Goal: Task Accomplishment & Management: Manage account settings

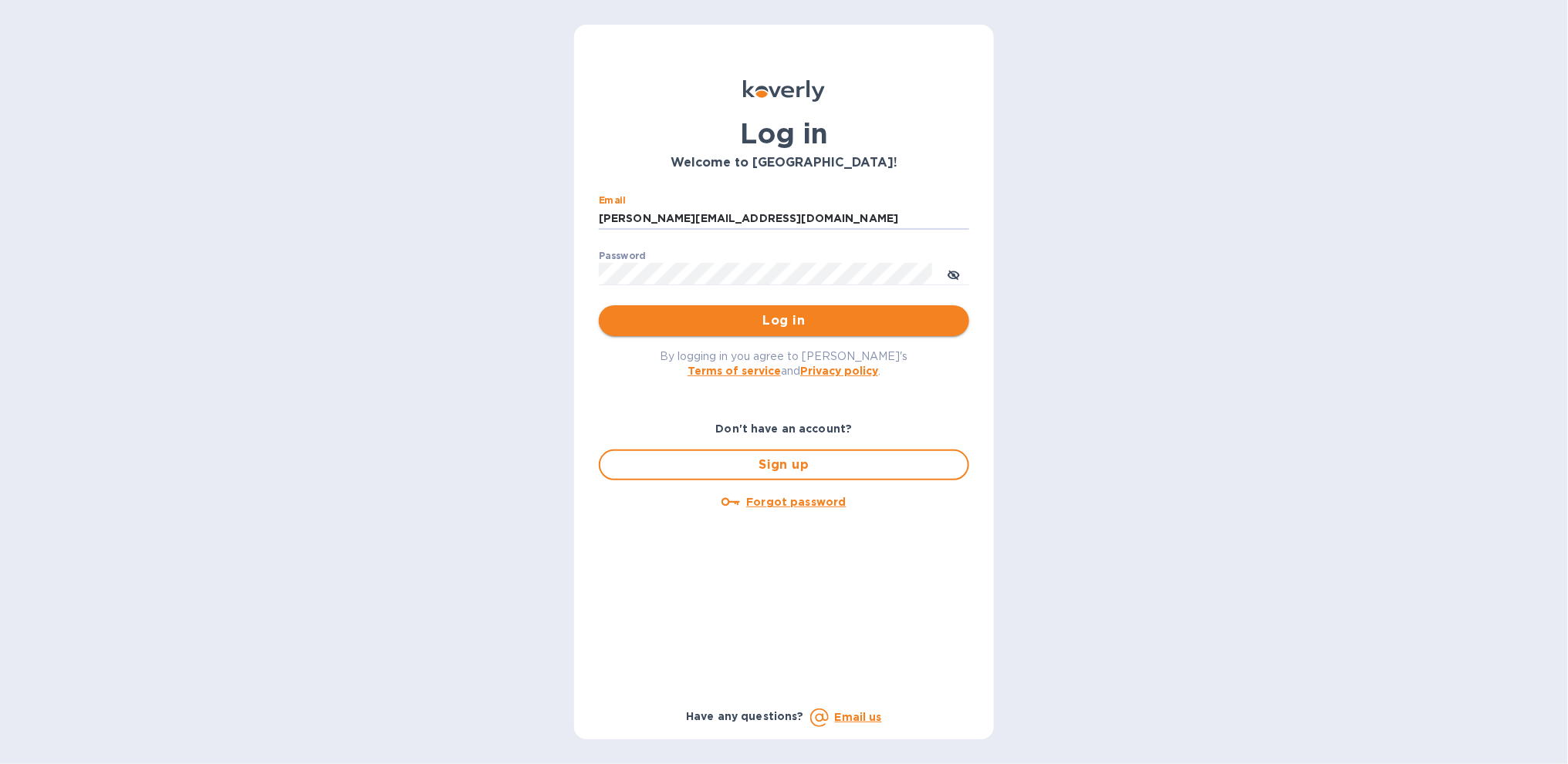
click at [780, 325] on span "Log in" at bounding box center [784, 321] width 345 height 18
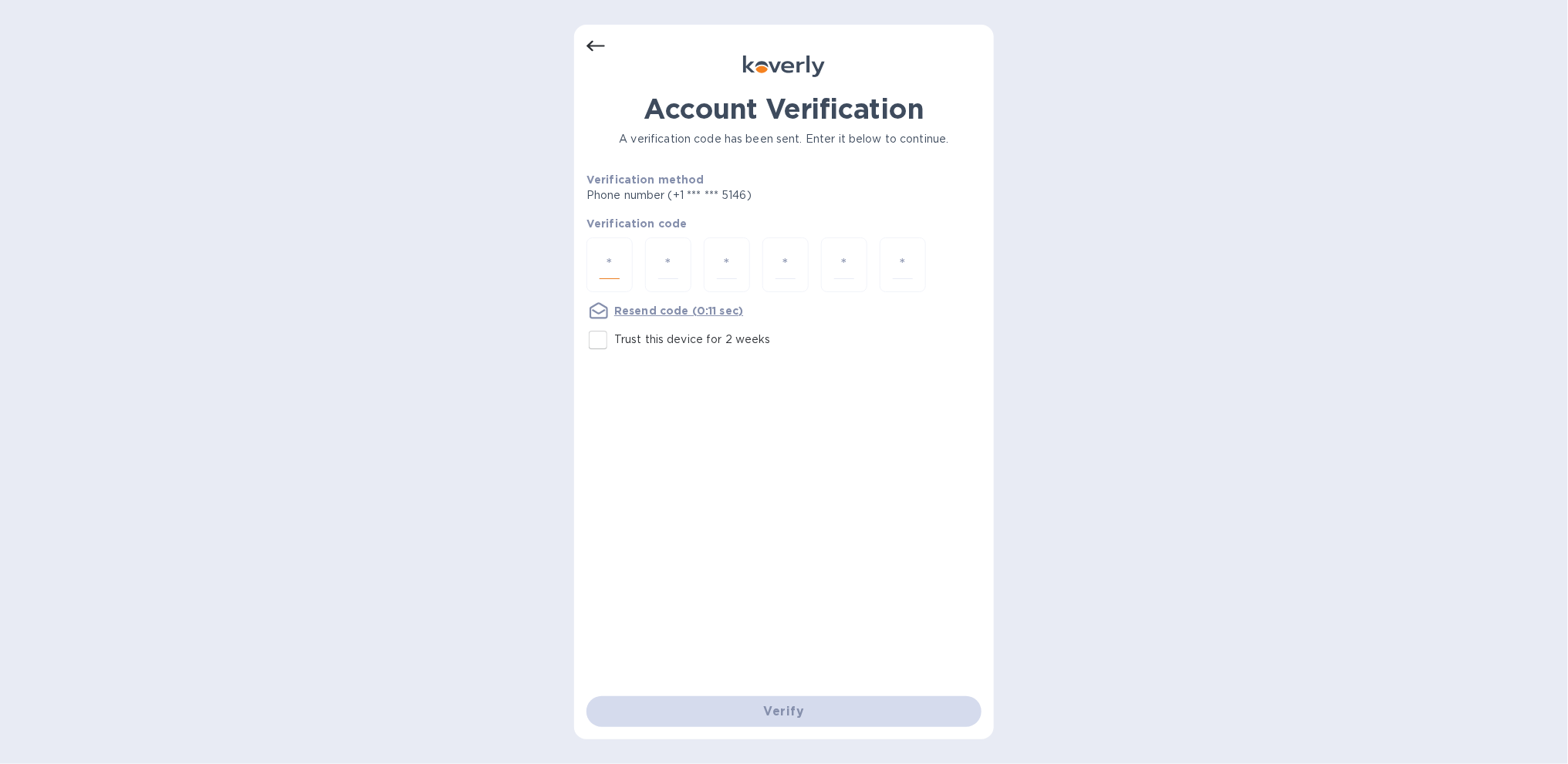
click at [610, 260] on input "number" at bounding box center [610, 264] width 20 height 28
type input "8"
type input "0"
type input "7"
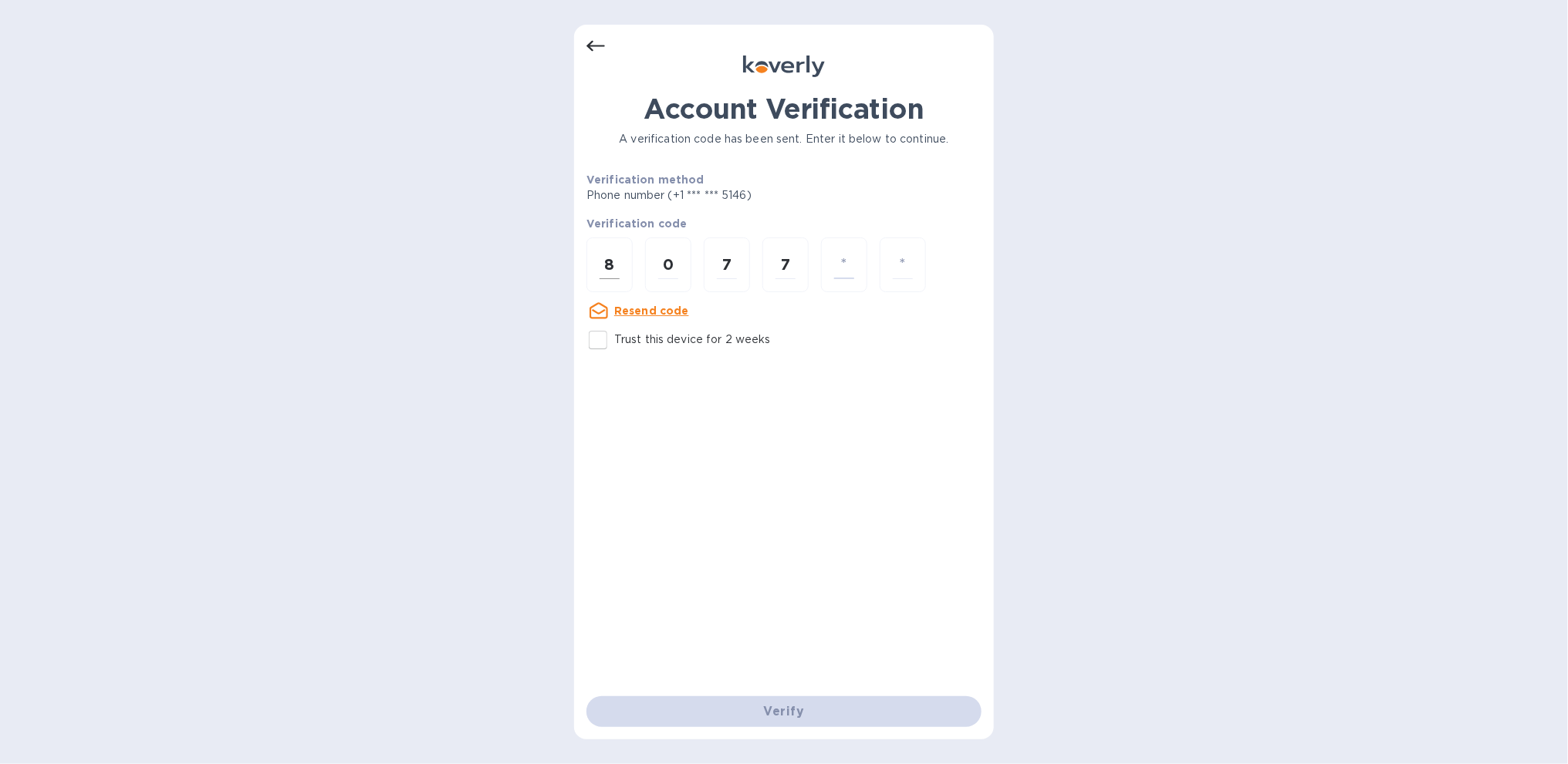
type input "1"
type input "9"
